Goal: Register for event/course: Register for event/course

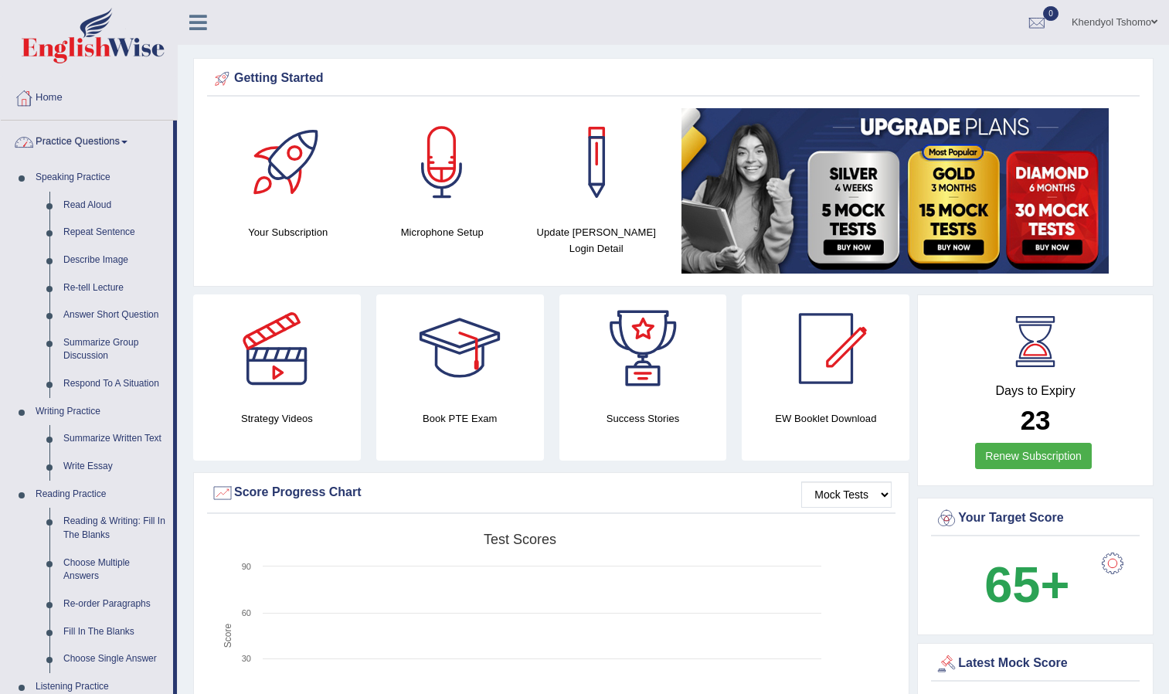
click at [71, 134] on link "Practice Questions" at bounding box center [87, 140] width 172 height 39
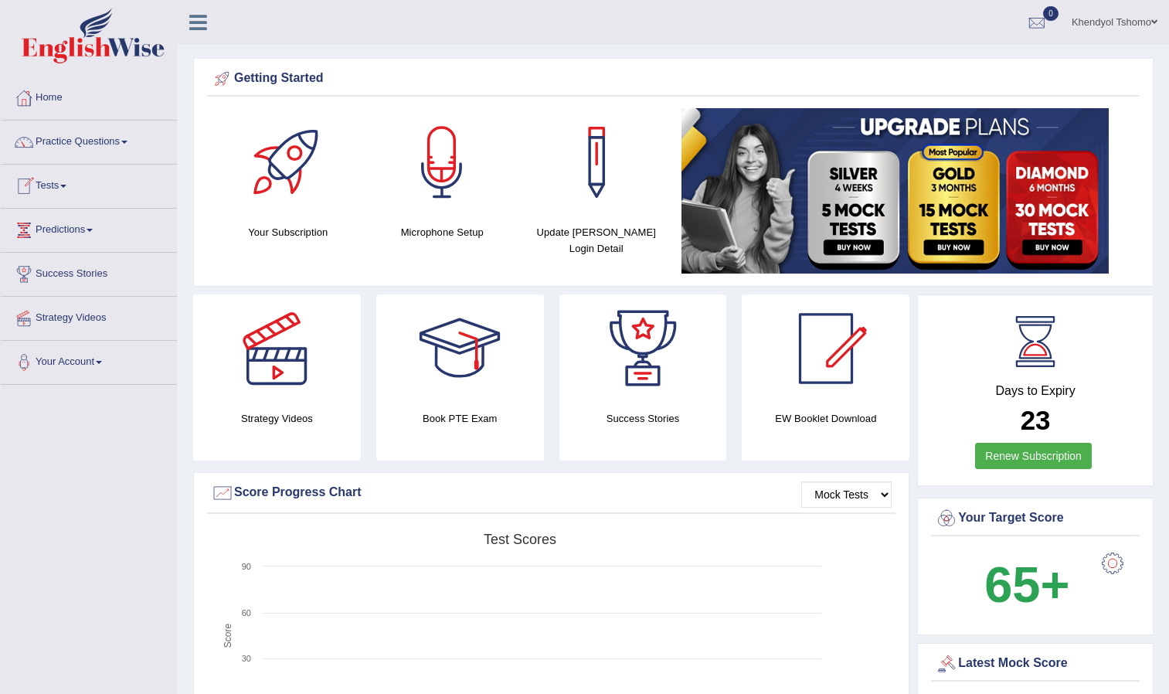
click at [56, 178] on link "Tests" at bounding box center [89, 184] width 176 height 39
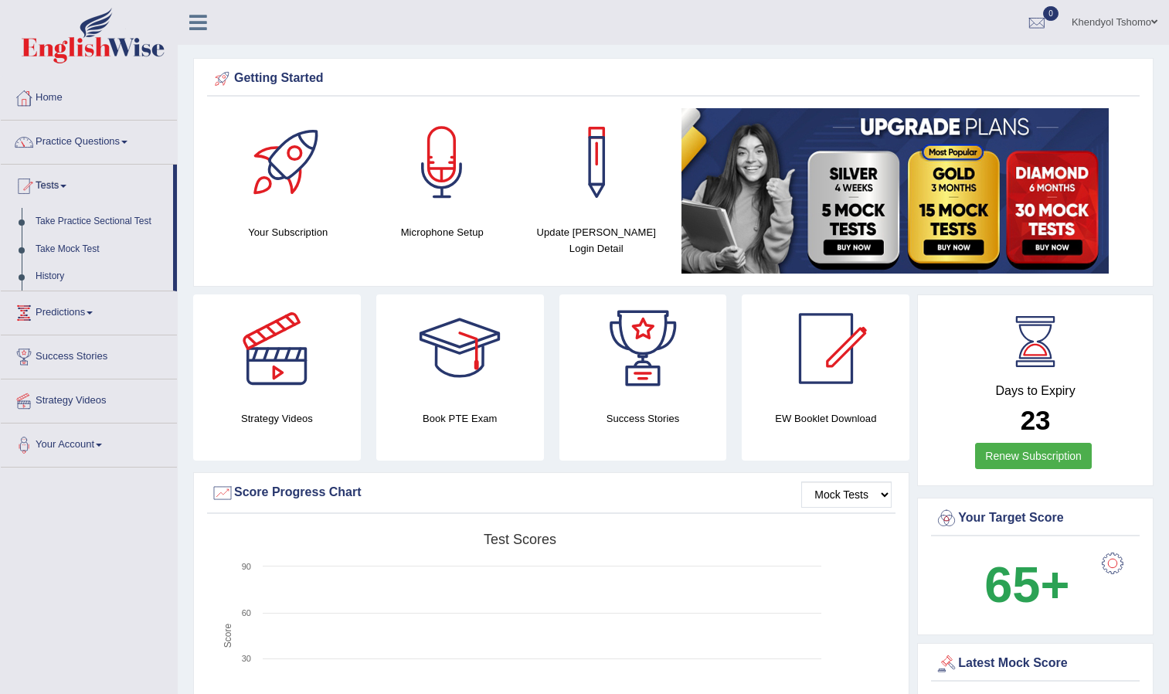
click at [56, 178] on link "Tests" at bounding box center [87, 184] width 172 height 39
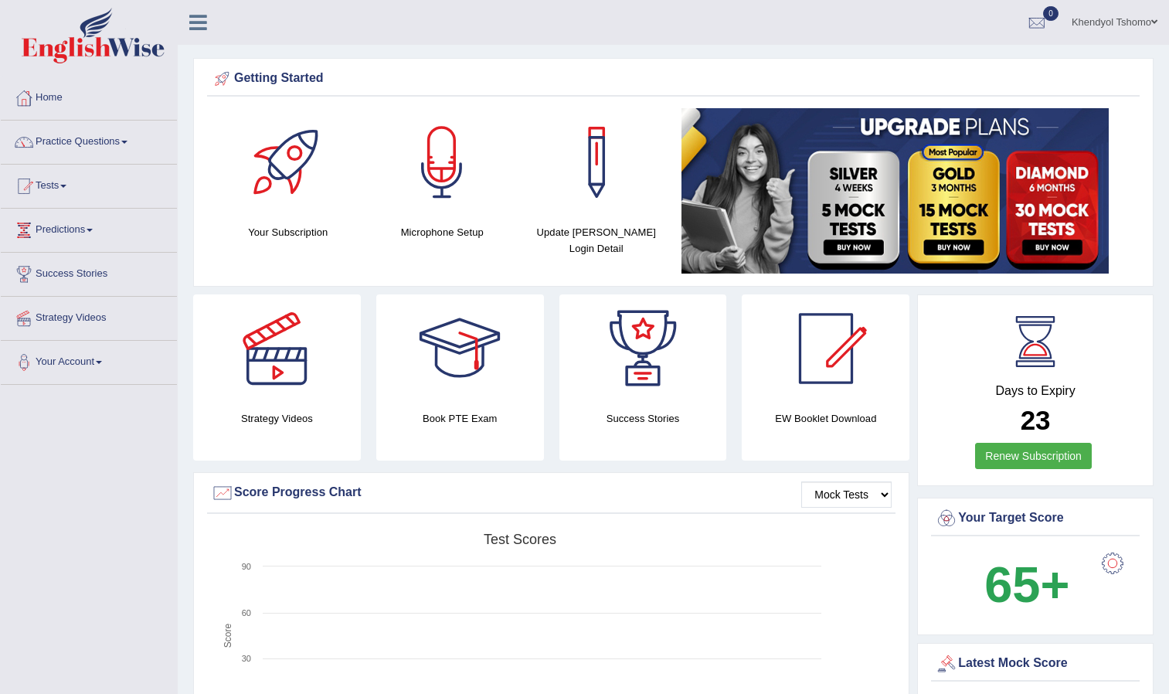
click at [56, 178] on link "Tests" at bounding box center [89, 184] width 176 height 39
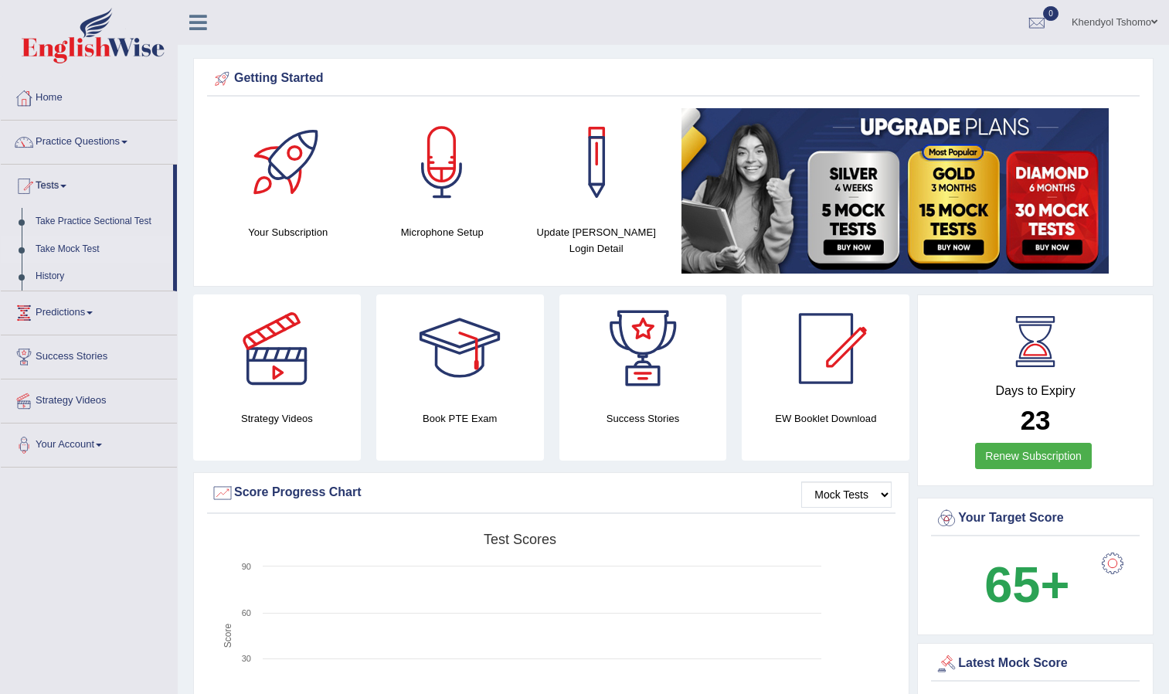
click at [43, 244] on link "Take Mock Test" at bounding box center [101, 250] width 145 height 28
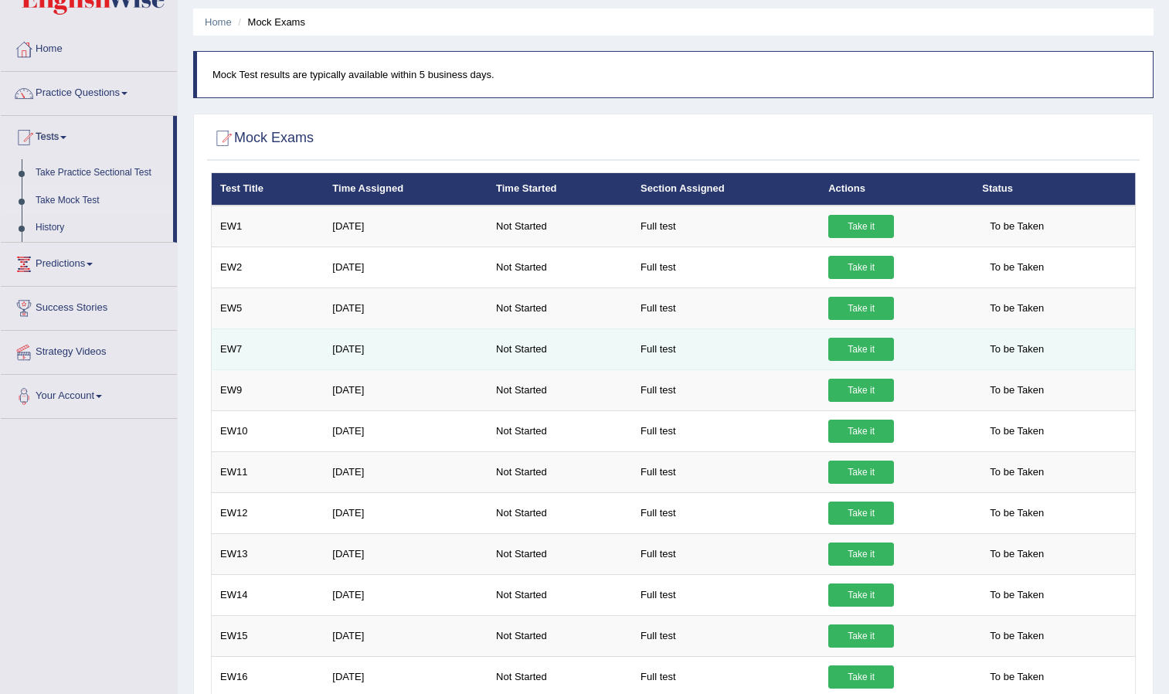
scroll to position [48, 0]
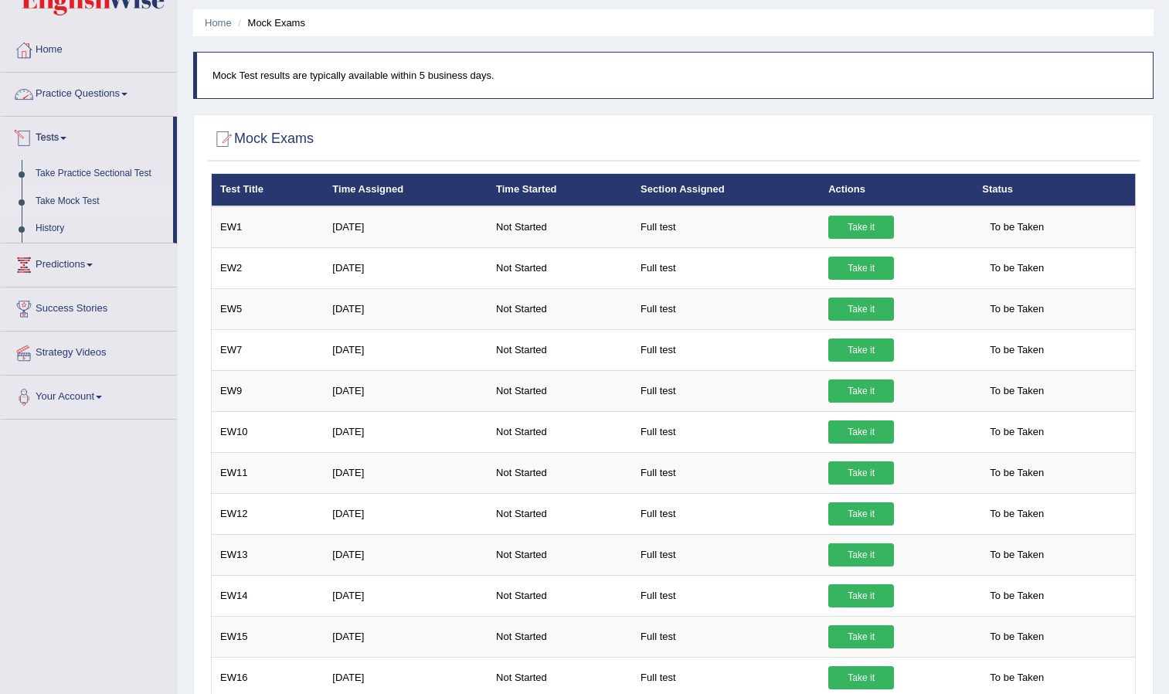
click at [77, 97] on link "Practice Questions" at bounding box center [89, 92] width 176 height 39
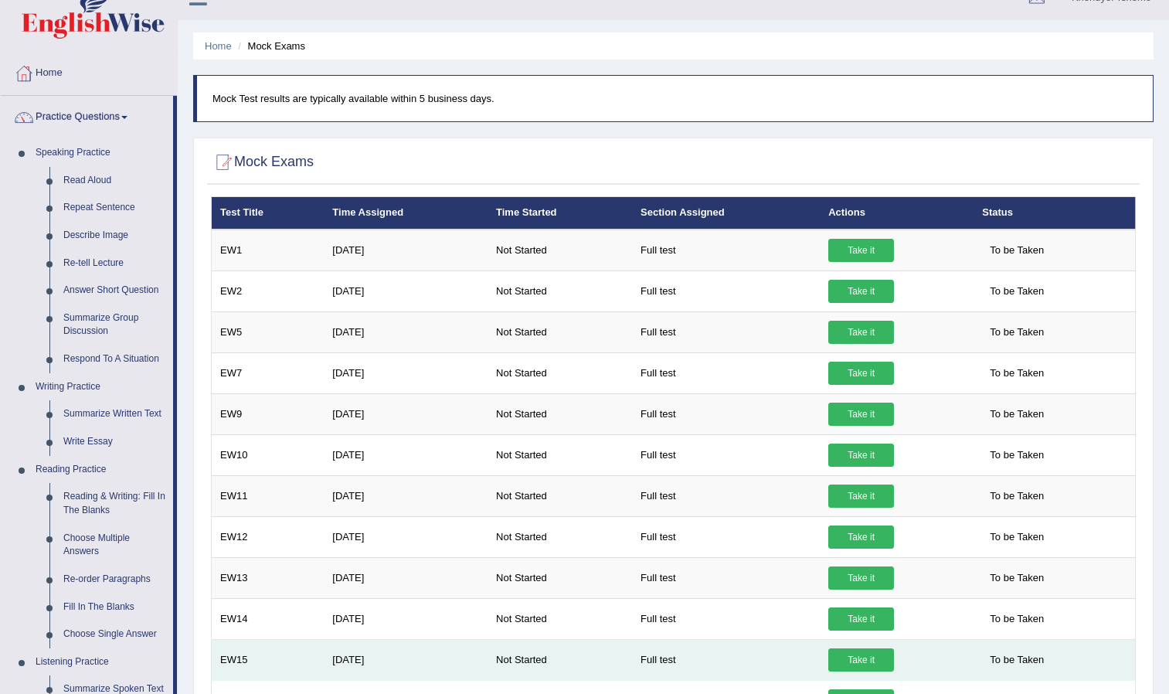
scroll to position [0, 0]
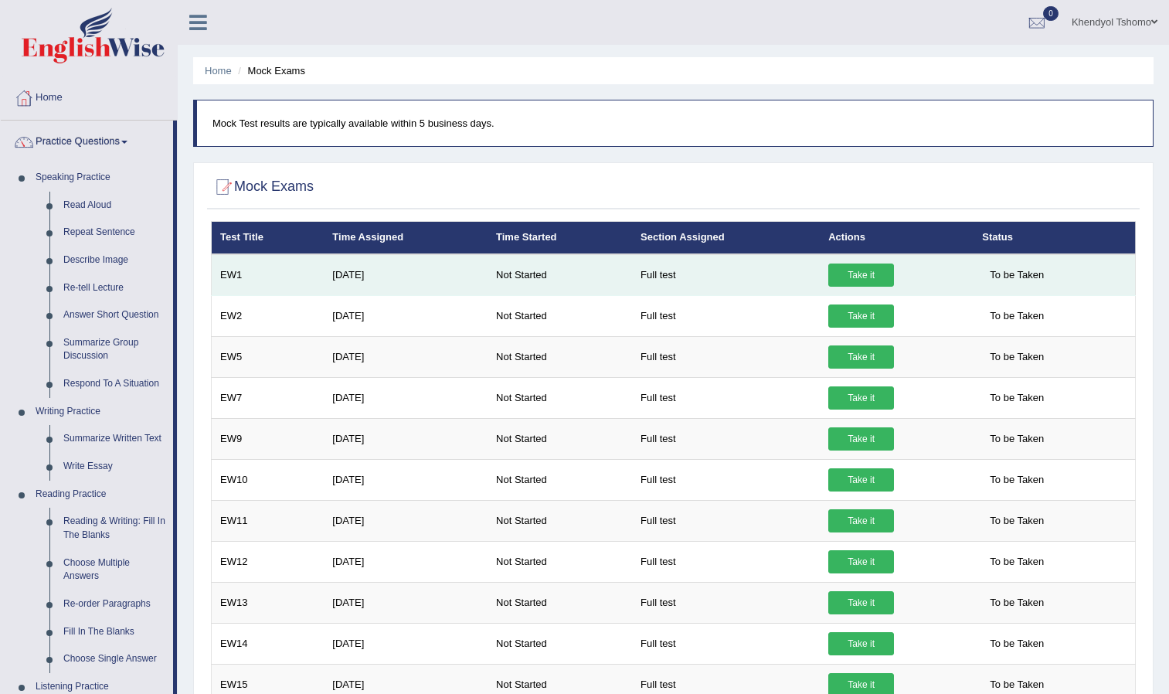
click at [843, 267] on link "Take it" at bounding box center [862, 275] width 66 height 23
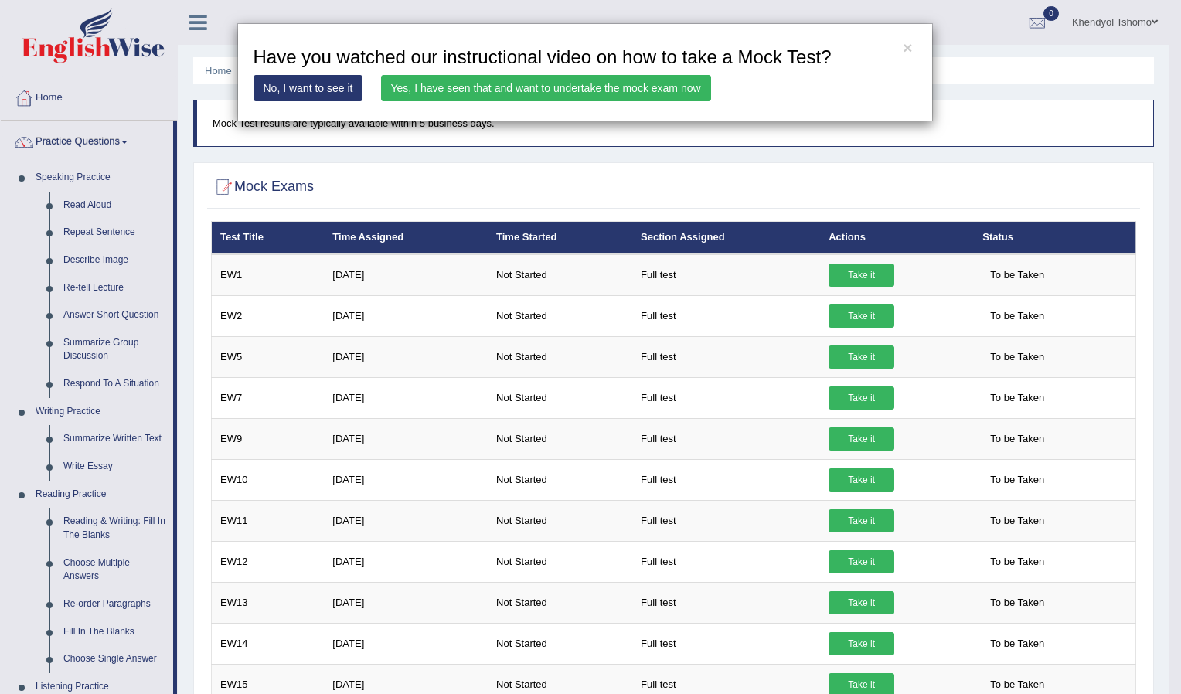
click at [329, 83] on link "No, I want to see it" at bounding box center [308, 88] width 110 height 26
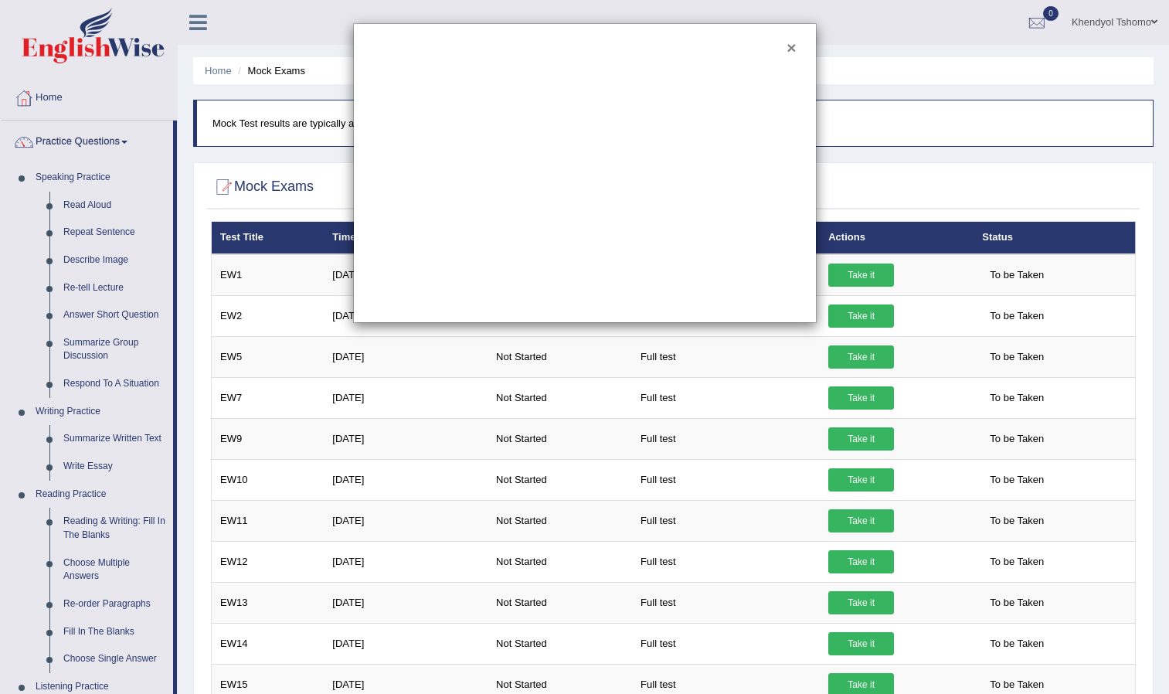
click at [794, 48] on button "×" at bounding box center [791, 47] width 9 height 16
